Goal: Transaction & Acquisition: Purchase product/service

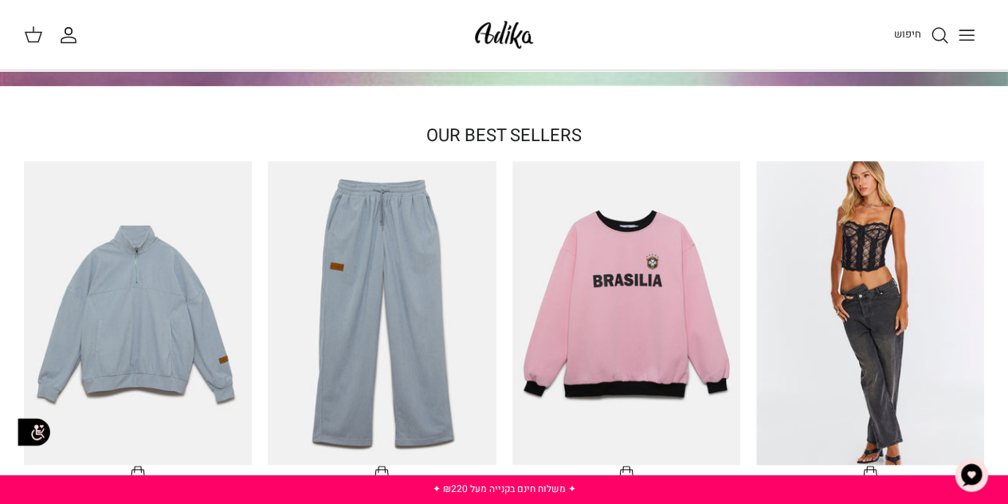
scroll to position [348, 0]
click at [858, 293] on img "ג׳ינס All Or Nothing קריס-קרוס | BOYFRIEND" at bounding box center [870, 313] width 228 height 304
